Goal: Information Seeking & Learning: Learn about a topic

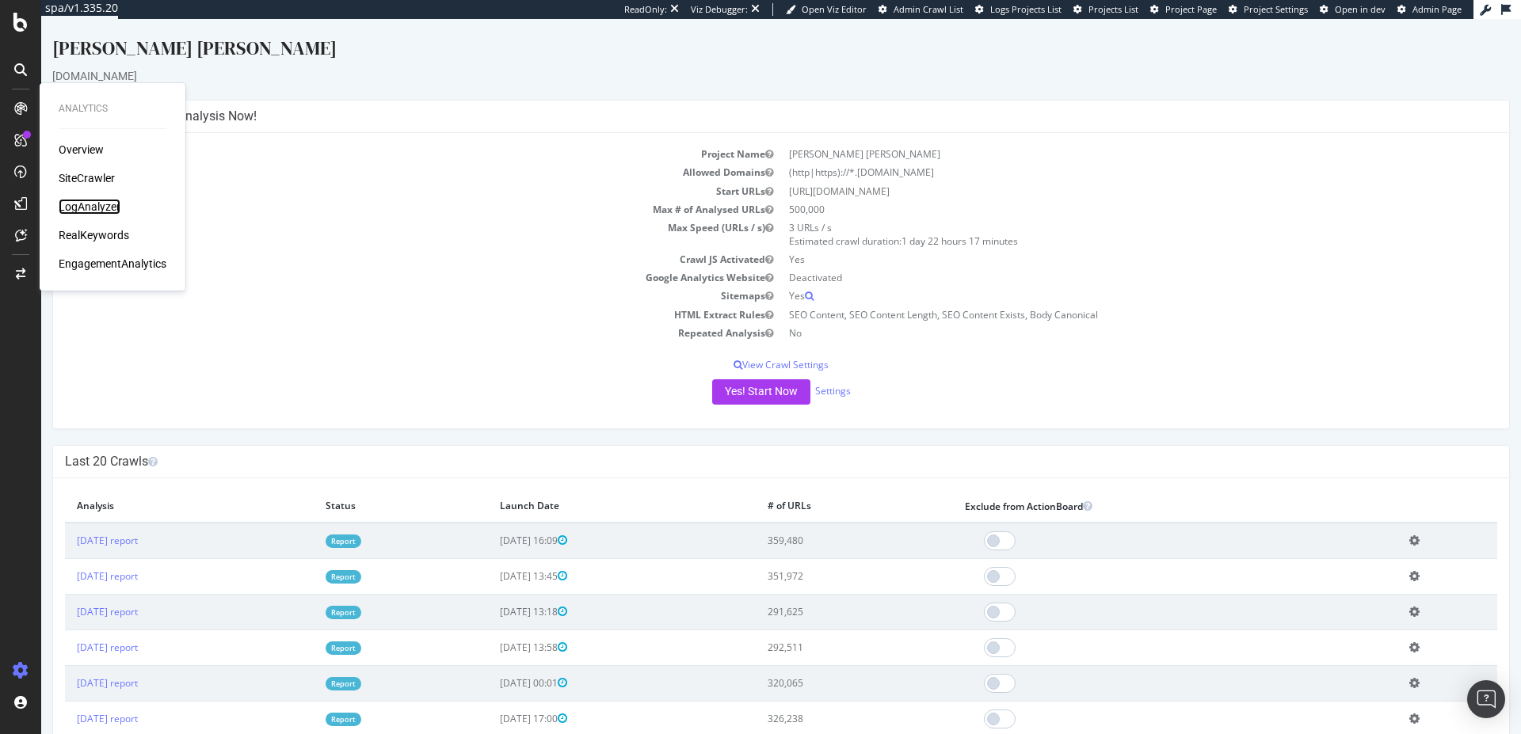
click at [100, 207] on div "LogAnalyzer" at bounding box center [90, 207] width 62 height 16
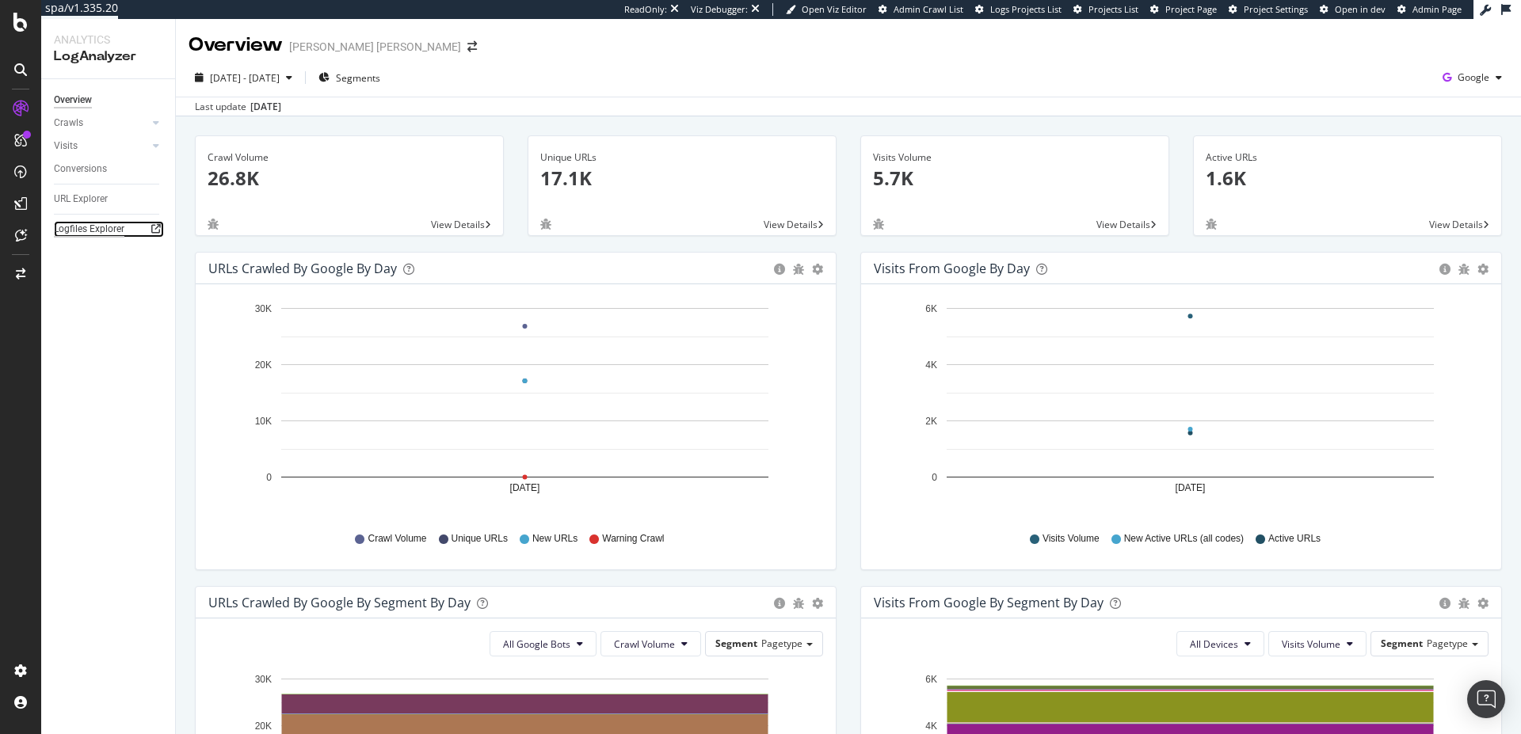
click at [101, 224] on div "Logfiles Explorer" at bounding box center [89, 229] width 70 height 17
click at [1461, 84] on div "Google" at bounding box center [1472, 78] width 72 height 24
click at [1380, 129] on div "Other AI Bots" at bounding box center [1369, 121] width 109 height 23
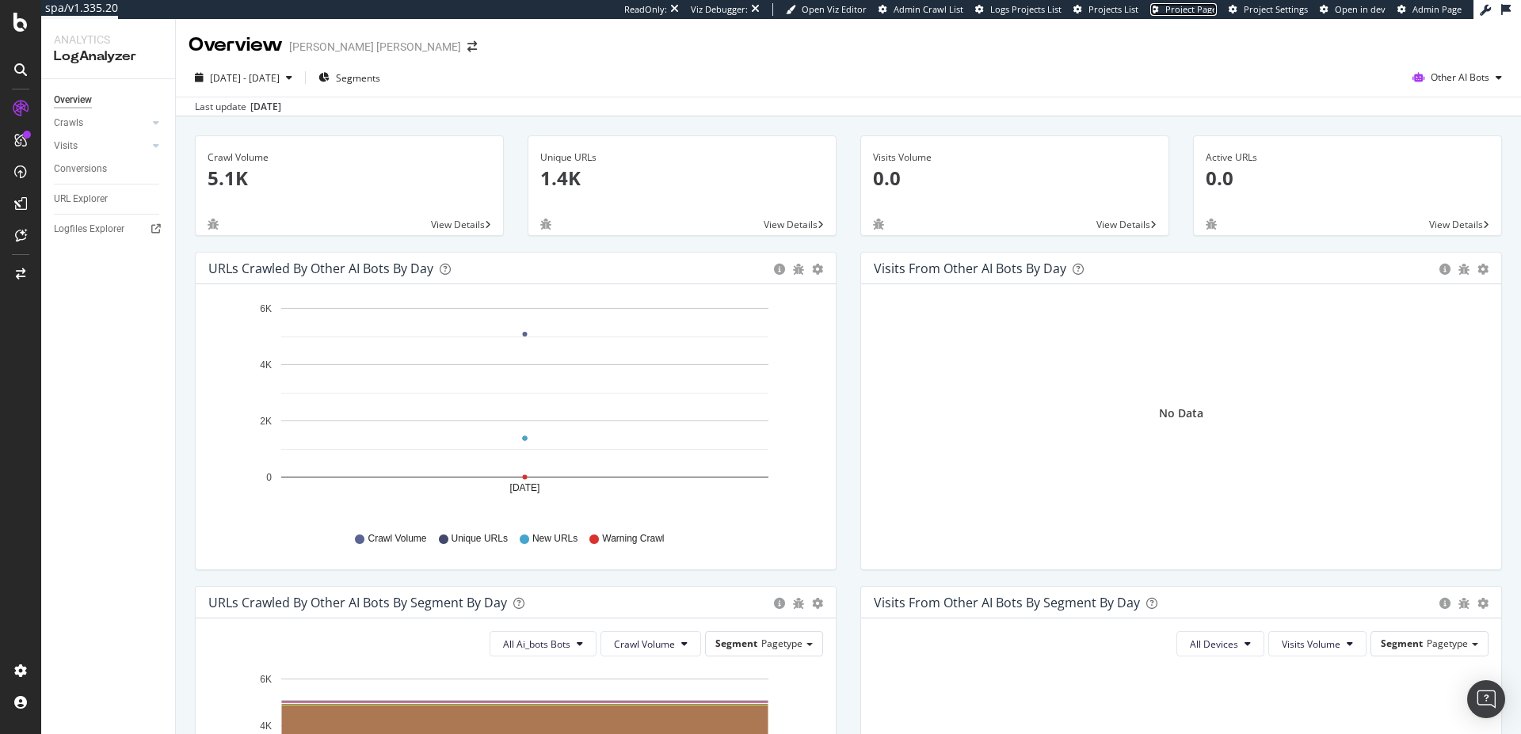
click at [1190, 12] on span "Project Page" at bounding box center [1190, 9] width 51 height 12
click at [106, 234] on div "Logfiles Explorer" at bounding box center [89, 229] width 70 height 17
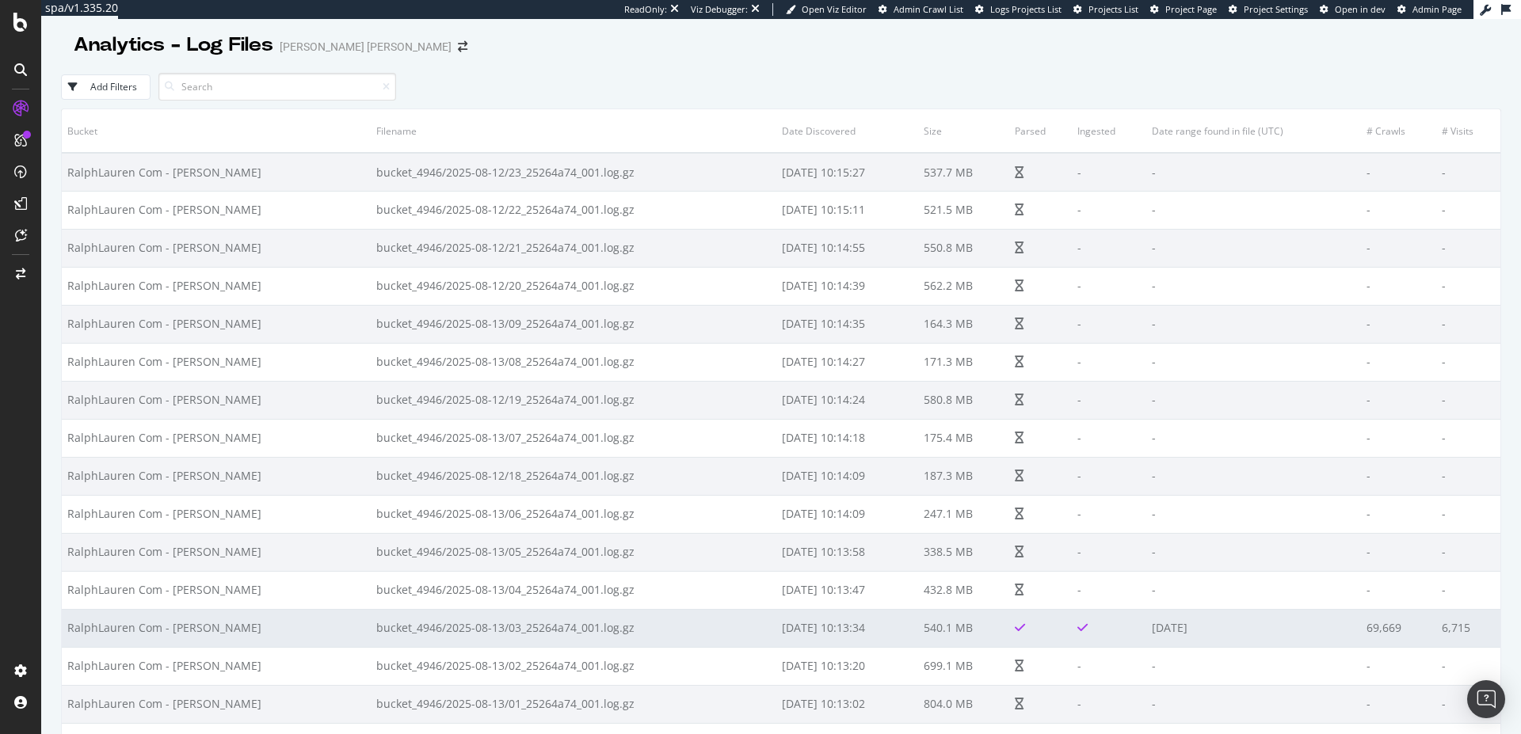
click at [1163, 626] on td "[DATE]" at bounding box center [1253, 628] width 215 height 38
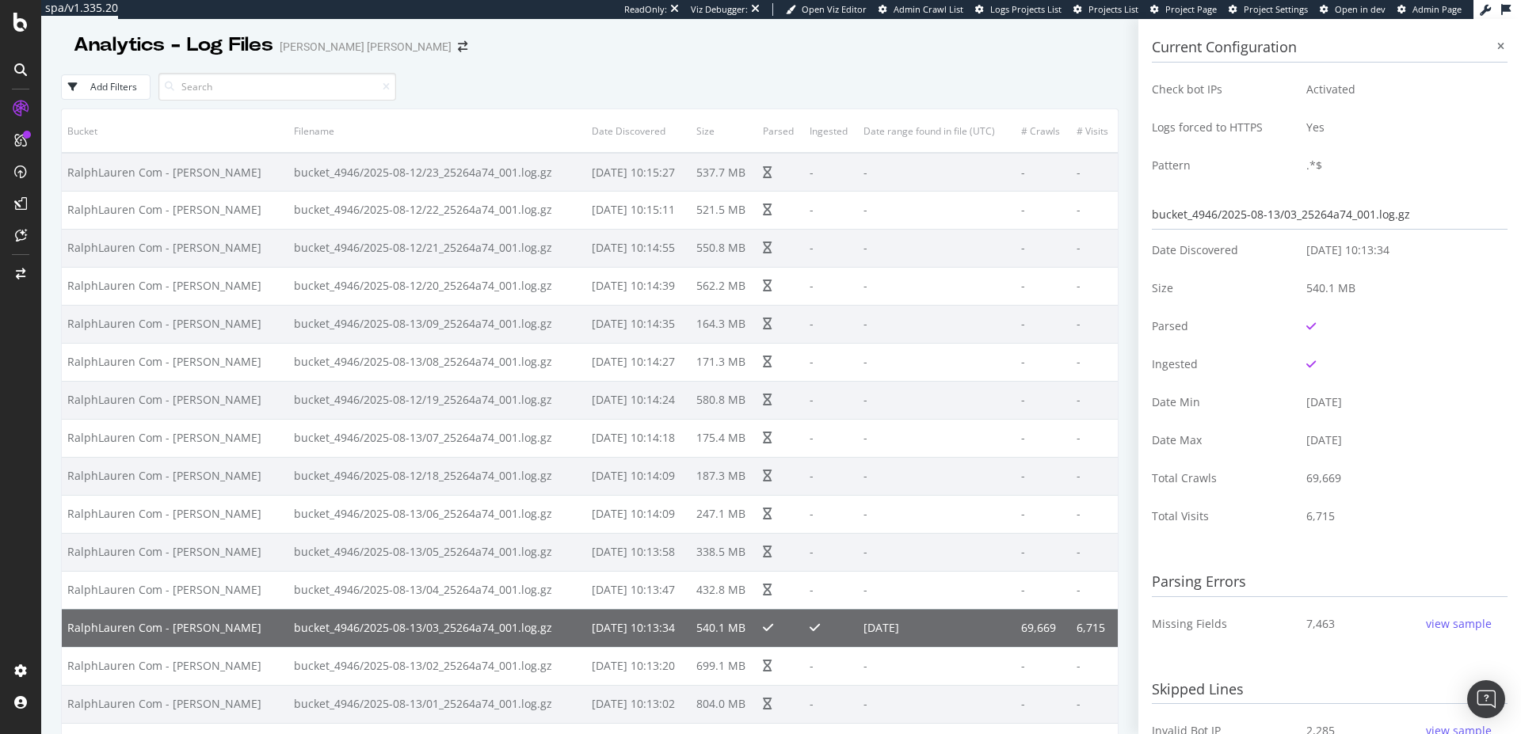
click at [1163, 626] on td "Missing Fields" at bounding box center [1223, 624] width 142 height 38
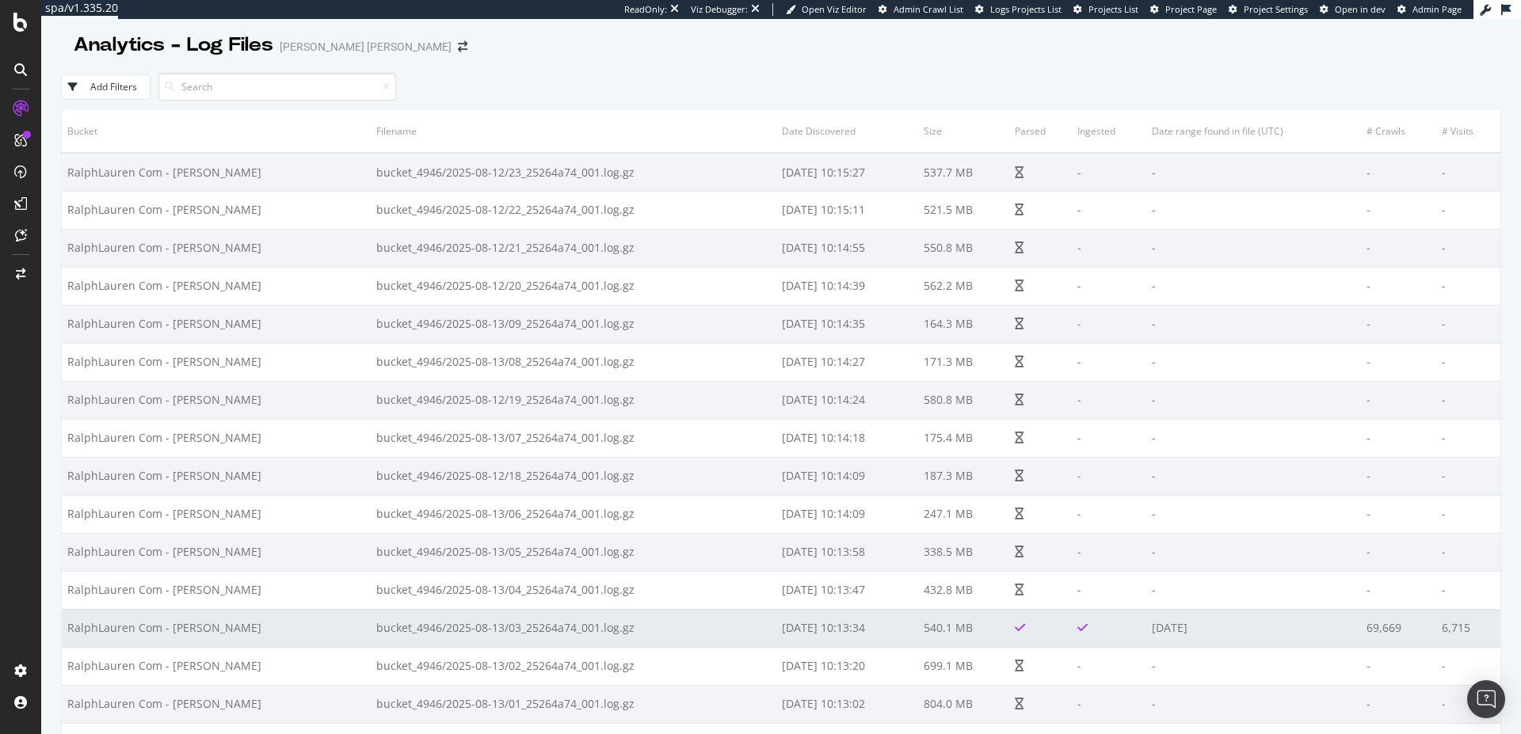
click at [776, 610] on td "2025-08-13 10:13:34" at bounding box center [847, 628] width 142 height 38
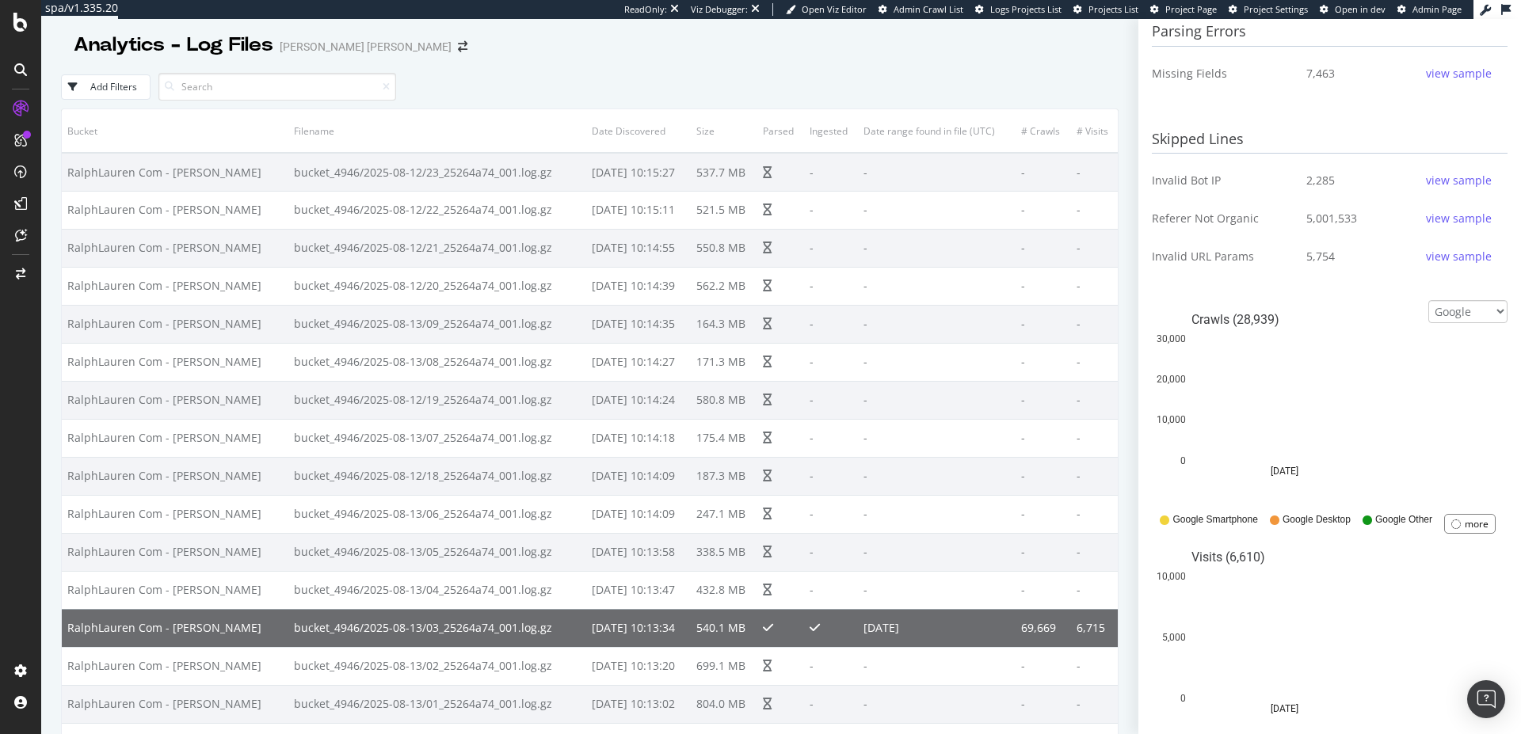
scroll to position [570, 0]
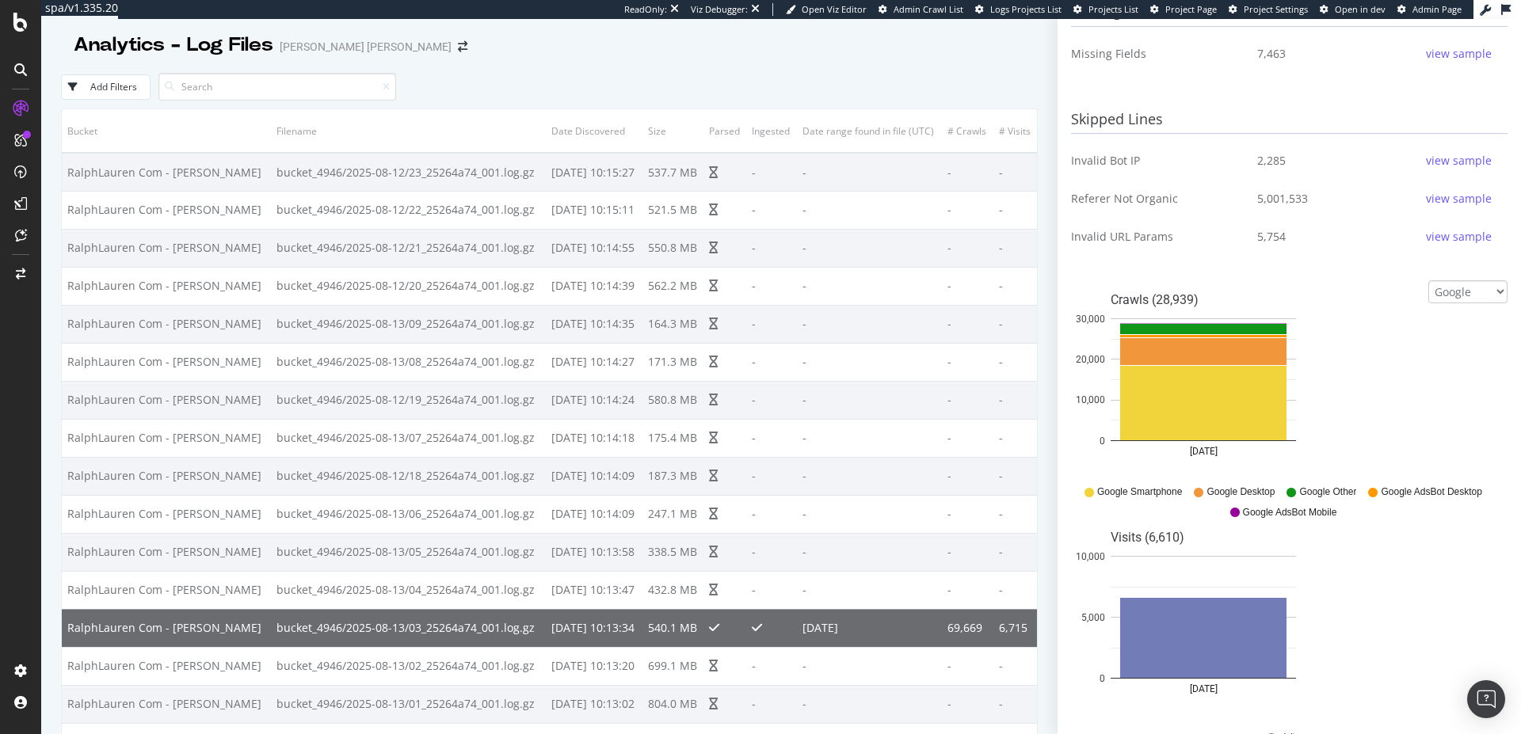
click at [1426, 51] on div "view sample" at bounding box center [1459, 54] width 66 height 16
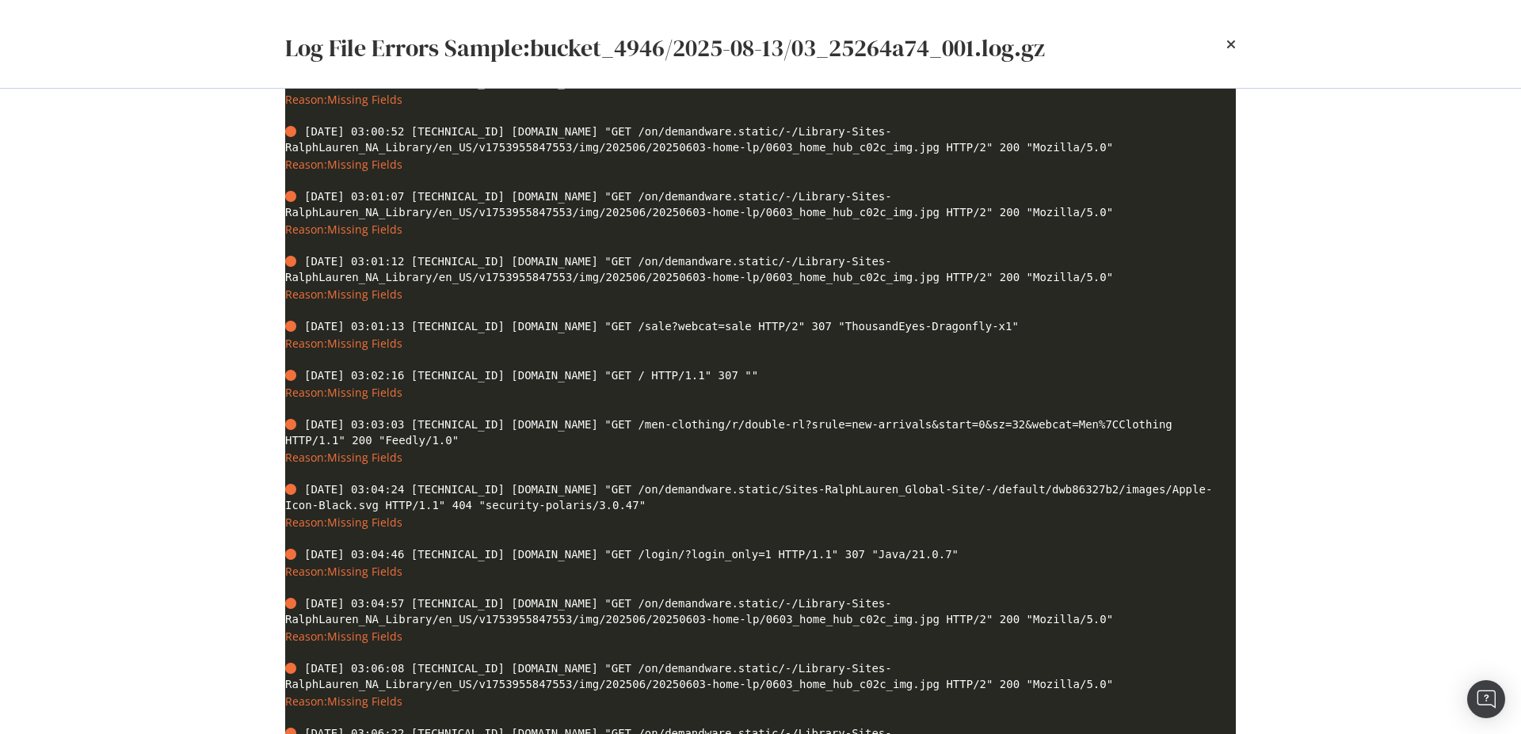
scroll to position [1836, 0]
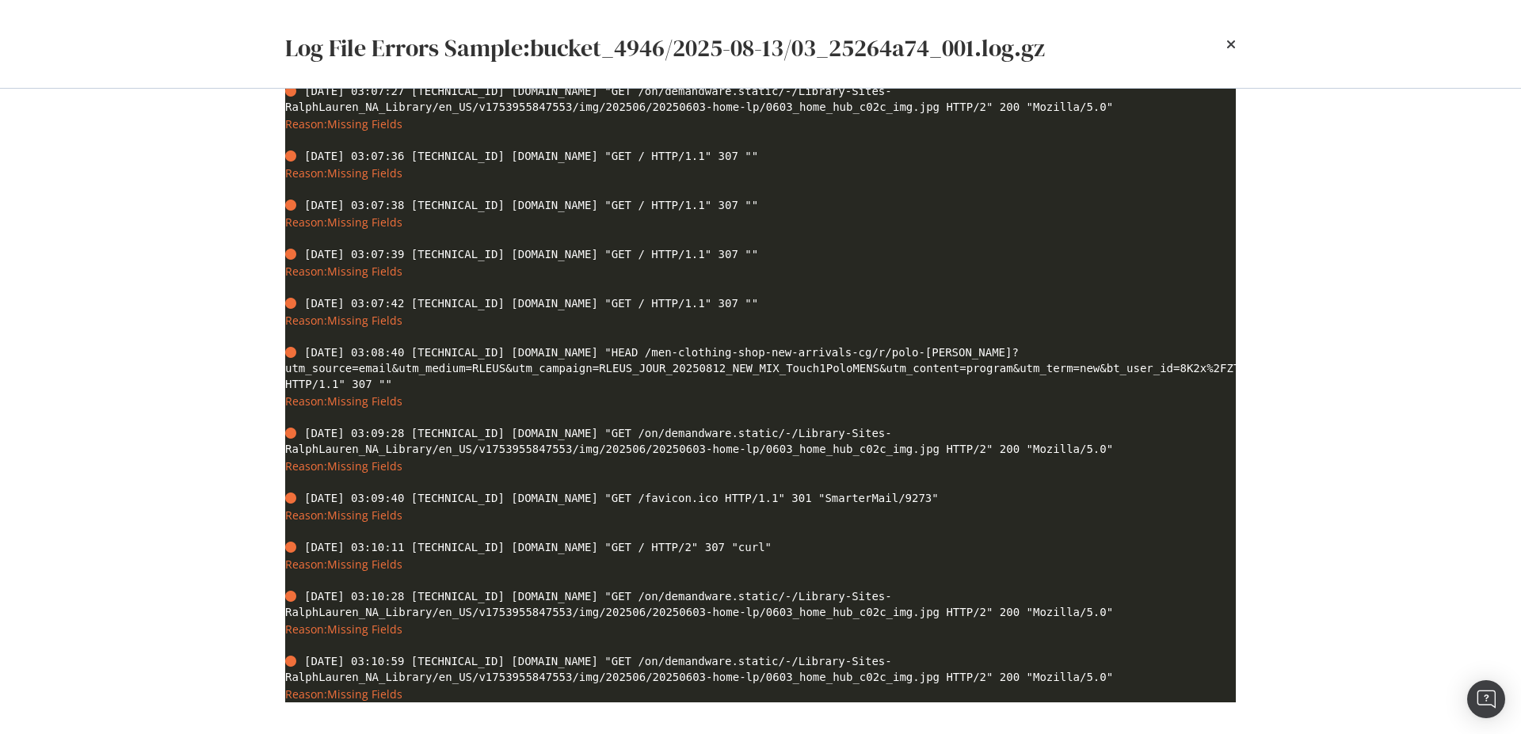
click at [1237, 51] on div "Log File Errors Sample: bucket_4946/2025-08-13/03_25264a74_001.log.gz" at bounding box center [760, 44] width 1014 height 88
click at [1233, 47] on icon "times" at bounding box center [1231, 44] width 10 height 13
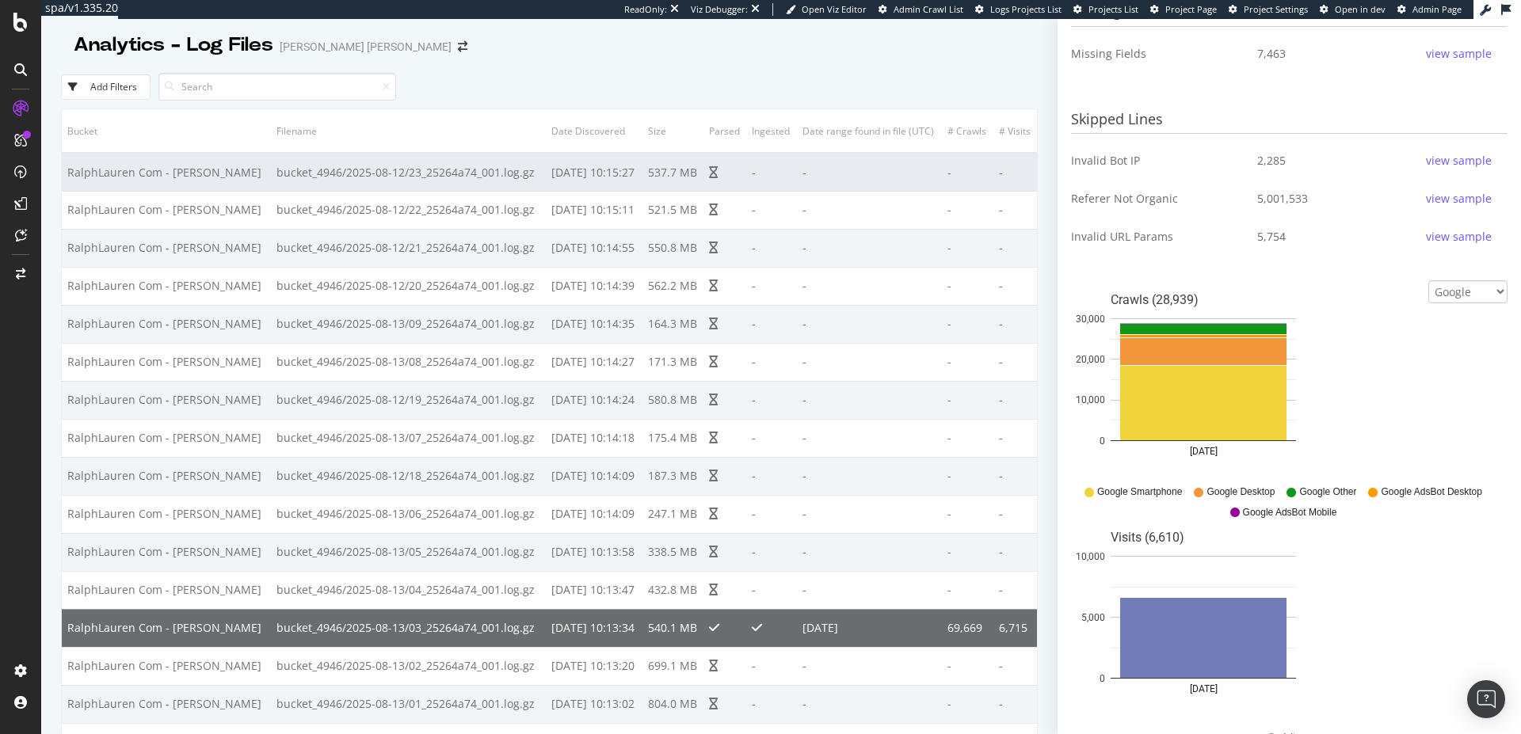
click at [411, 162] on td "bucket_4946/2025-08-12/23_25264a74_001.log.gz" at bounding box center [408, 172] width 275 height 38
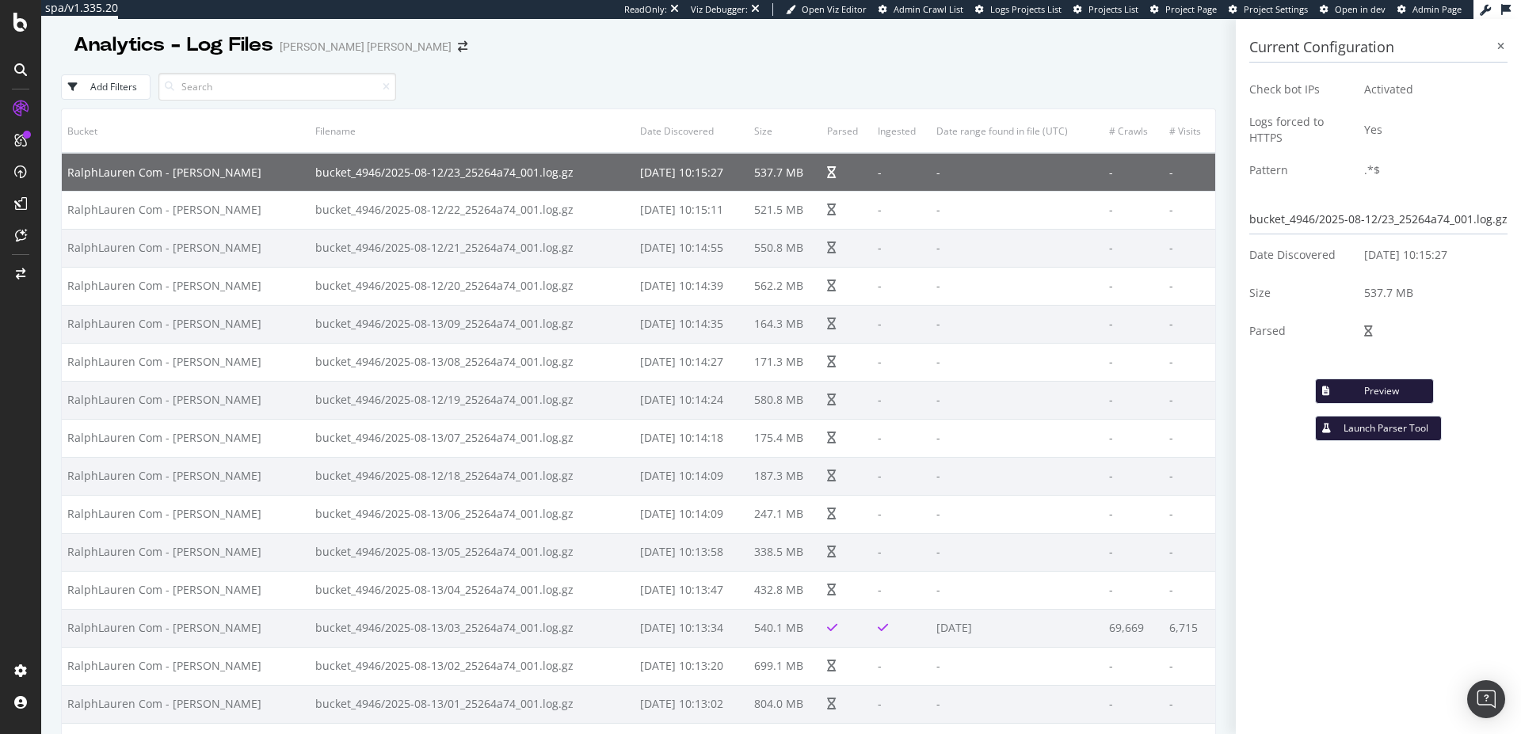
scroll to position [0, 0]
